Goal: Answer question/provide support: Share knowledge or assist other users

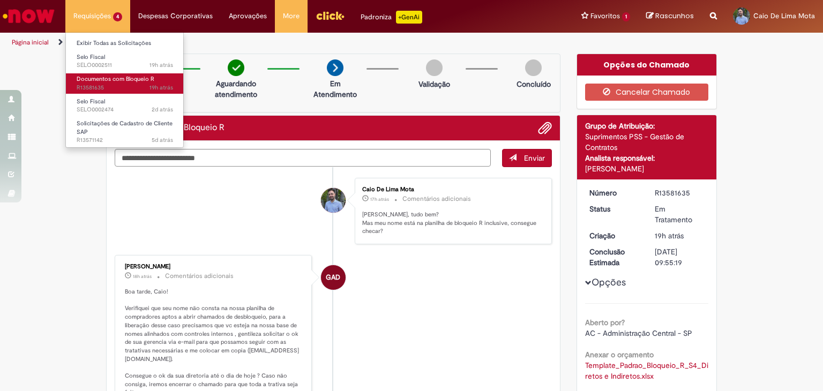
click at [135, 90] on span "19h atrás 19 horas atrás R13581635" at bounding box center [125, 88] width 96 height 9
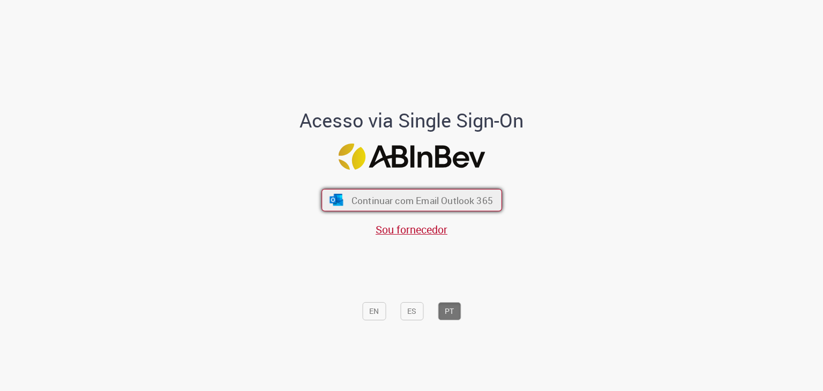
click at [431, 200] on span "Continuar com Email Outlook 365" at bounding box center [422, 200] width 142 height 12
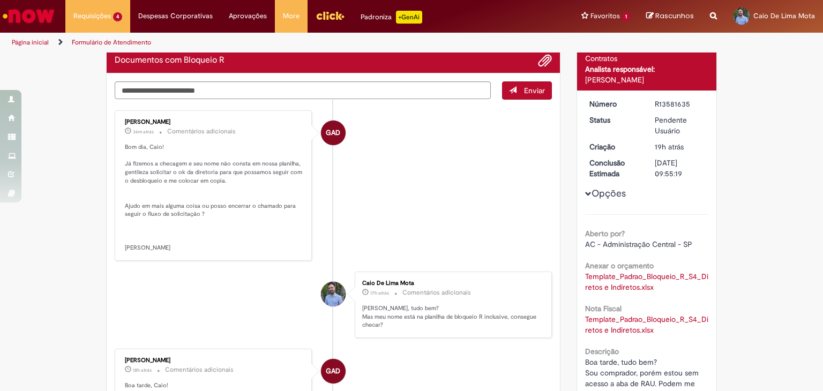
scroll to position [107, 0]
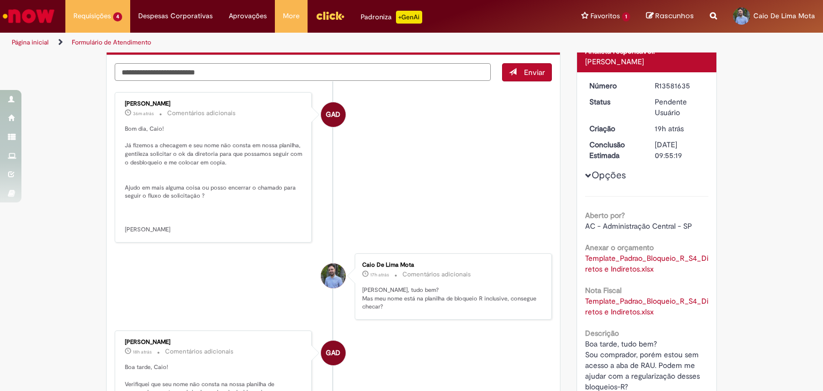
click at [276, 65] on textarea "Digite sua mensagem aqui..." at bounding box center [303, 72] width 376 height 18
type textarea "*"
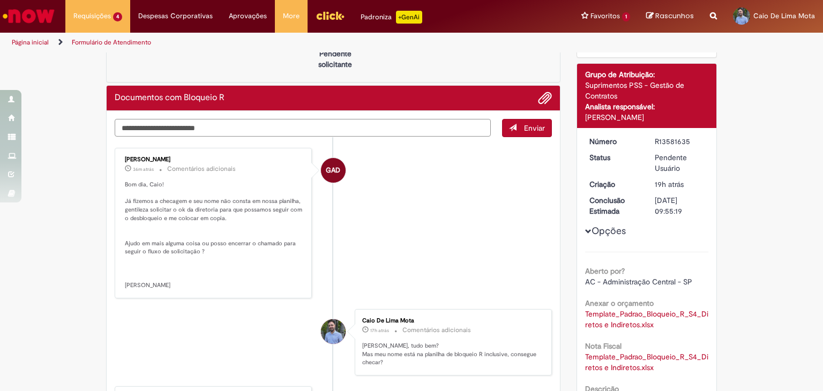
scroll to position [50, 0]
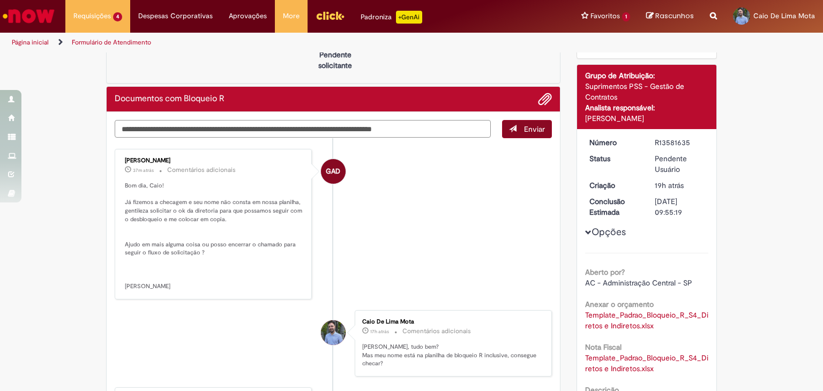
type textarea "**********"
click at [517, 129] on button "Enviar" at bounding box center [527, 129] width 50 height 18
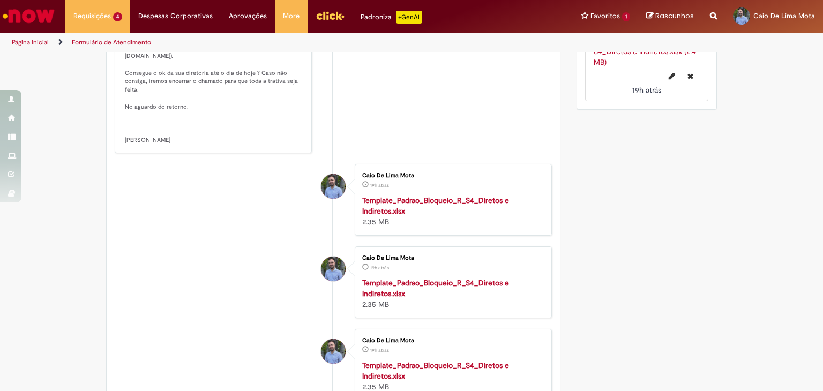
scroll to position [426, 0]
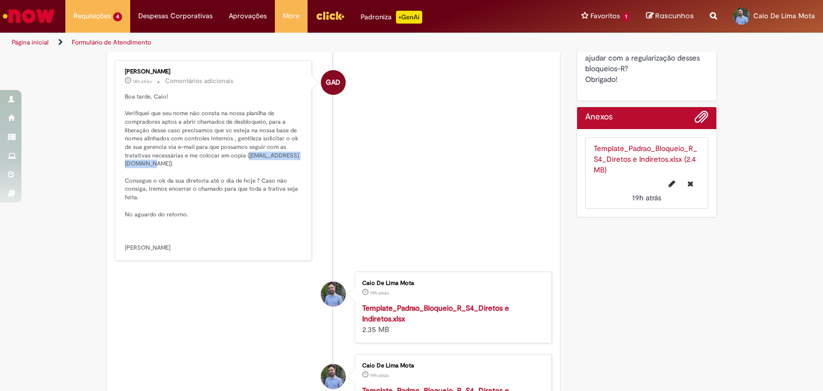
drag, startPoint x: 217, startPoint y: 159, endPoint x: 292, endPoint y: 160, distance: 74.5
click at [292, 160] on p "Boa tarde, Caio! Verifiquei que seu nome não consta na nossa planilha de compra…" at bounding box center [214, 173] width 179 height 160
copy p "[EMAIL_ADDRESS][DOMAIN_NAME]"
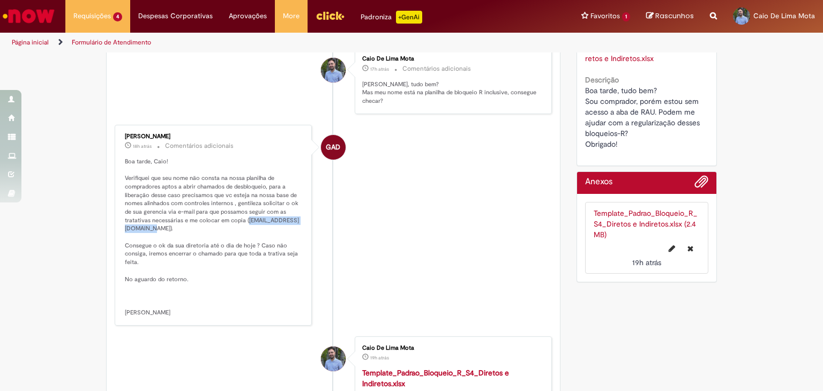
scroll to position [357, 0]
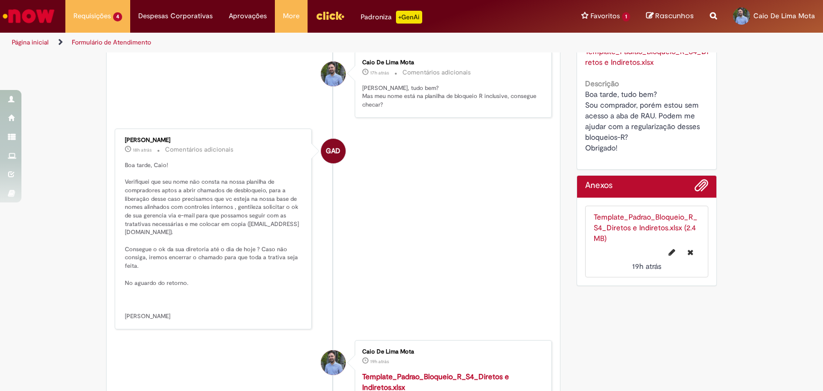
click at [382, 232] on li "GAD [PERSON_NAME] 18h atrás 18 horas atrás Comentários adicionais Boa tarde, Ca…" at bounding box center [333, 229] width 437 height 201
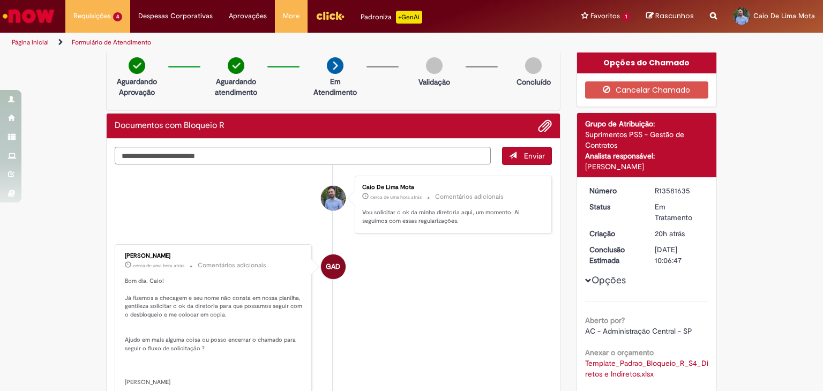
scroll to position [2, 0]
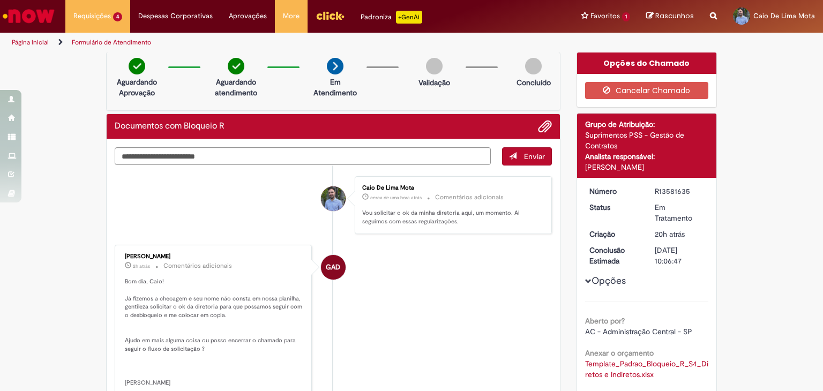
click at [548, 127] on div "Documentos com Bloqueio R" at bounding box center [334, 126] width 454 height 25
click at [539, 129] on span "Adicionar anexos" at bounding box center [545, 127] width 13 height 13
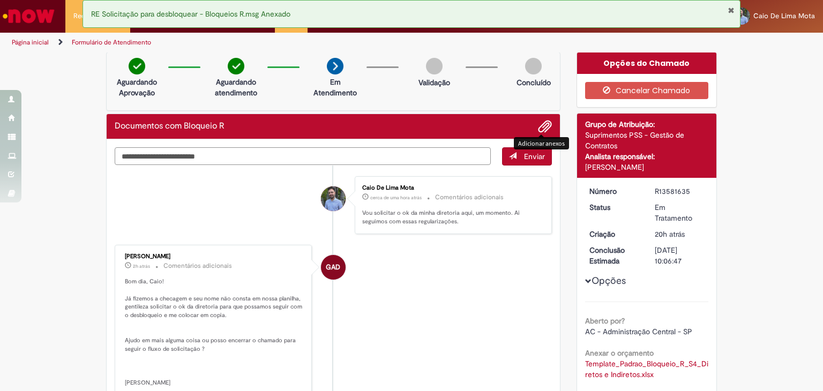
click at [407, 157] on textarea "Digite sua mensagem aqui..." at bounding box center [303, 156] width 376 height 18
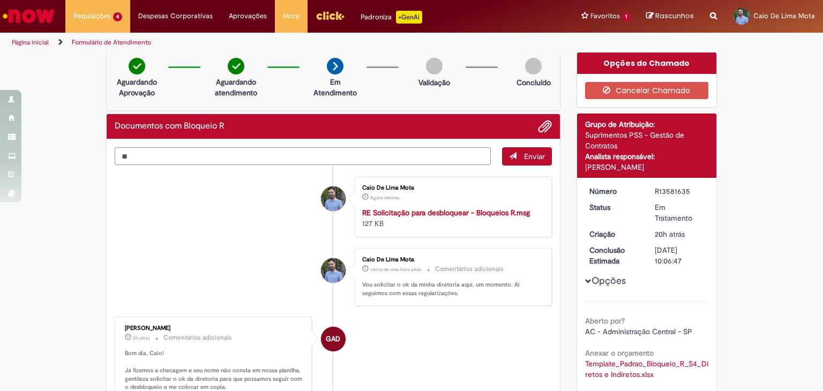
type textarea "*"
type textarea "**********"
click at [541, 157] on button "Enviar" at bounding box center [527, 156] width 50 height 18
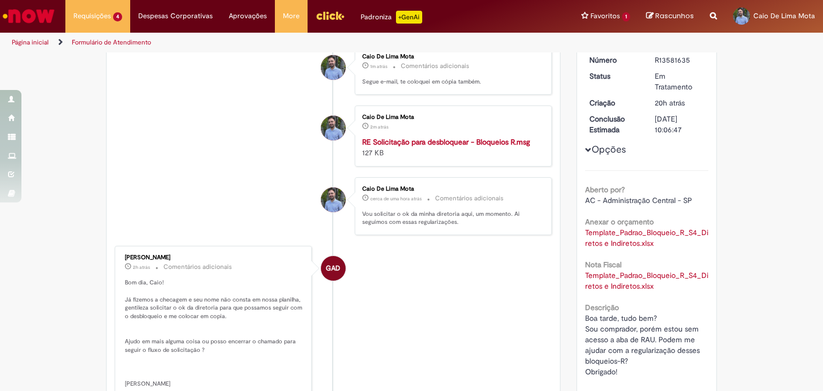
scroll to position [0, 0]
